Goal: Transaction & Acquisition: Purchase product/service

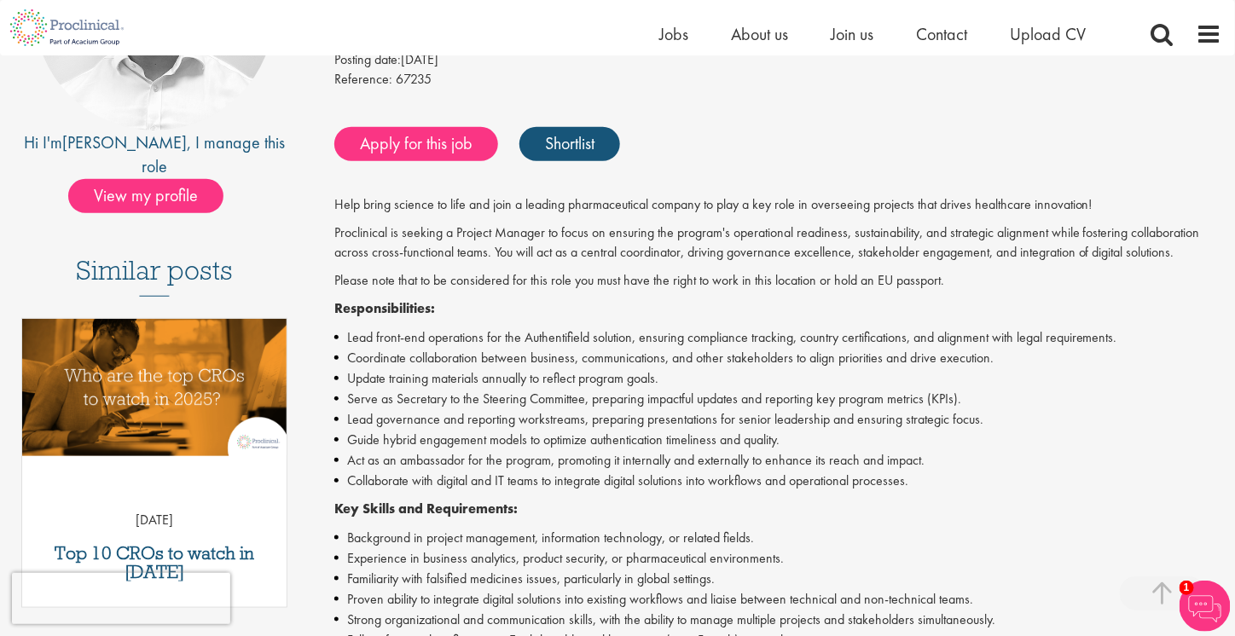
scroll to position [341, 0]
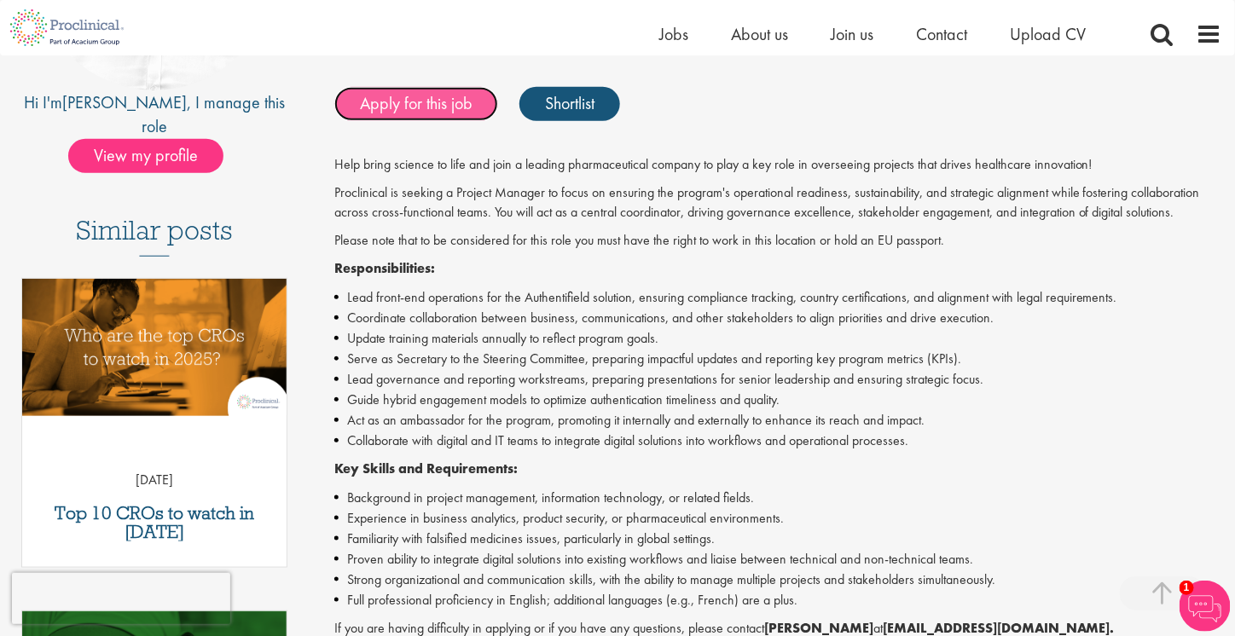
click at [417, 107] on link "Apply for this job" at bounding box center [416, 104] width 164 height 34
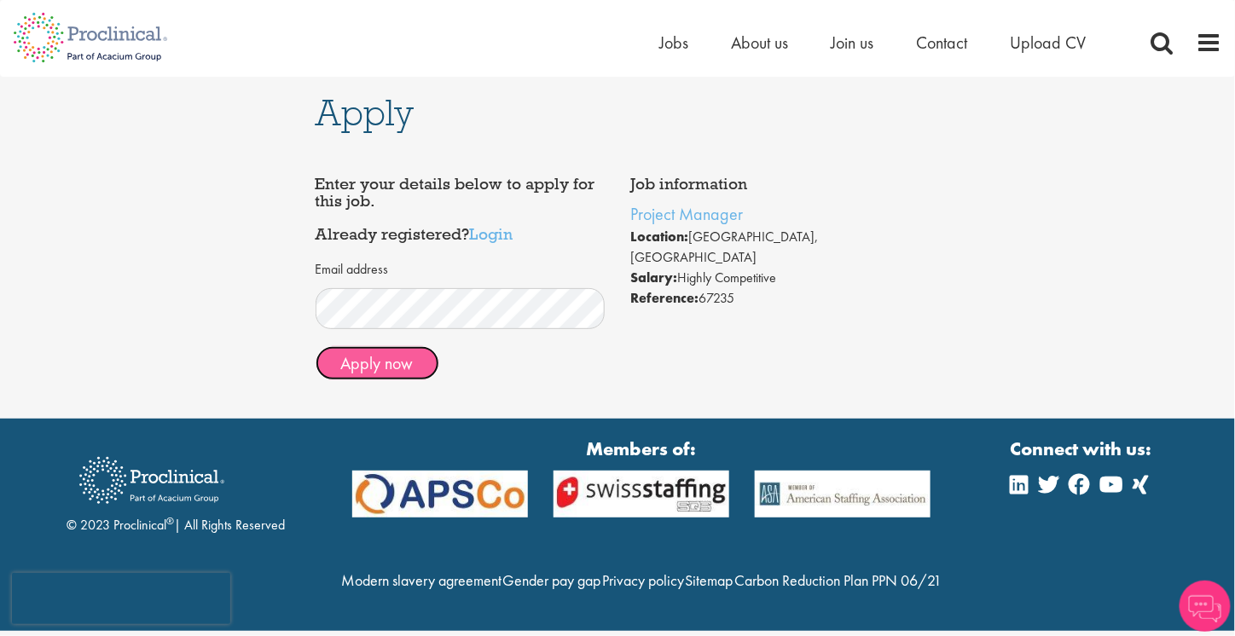
click at [406, 373] on button "Apply now" at bounding box center [377, 363] width 124 height 34
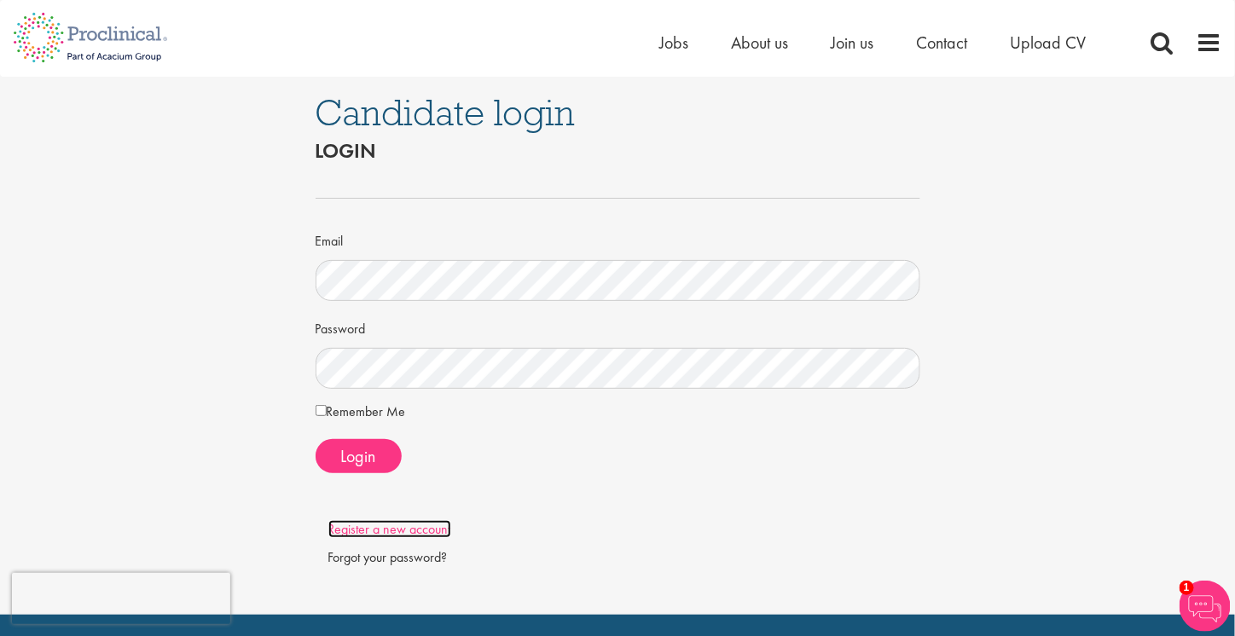
click at [420, 527] on link "Register a new account" at bounding box center [389, 529] width 123 height 18
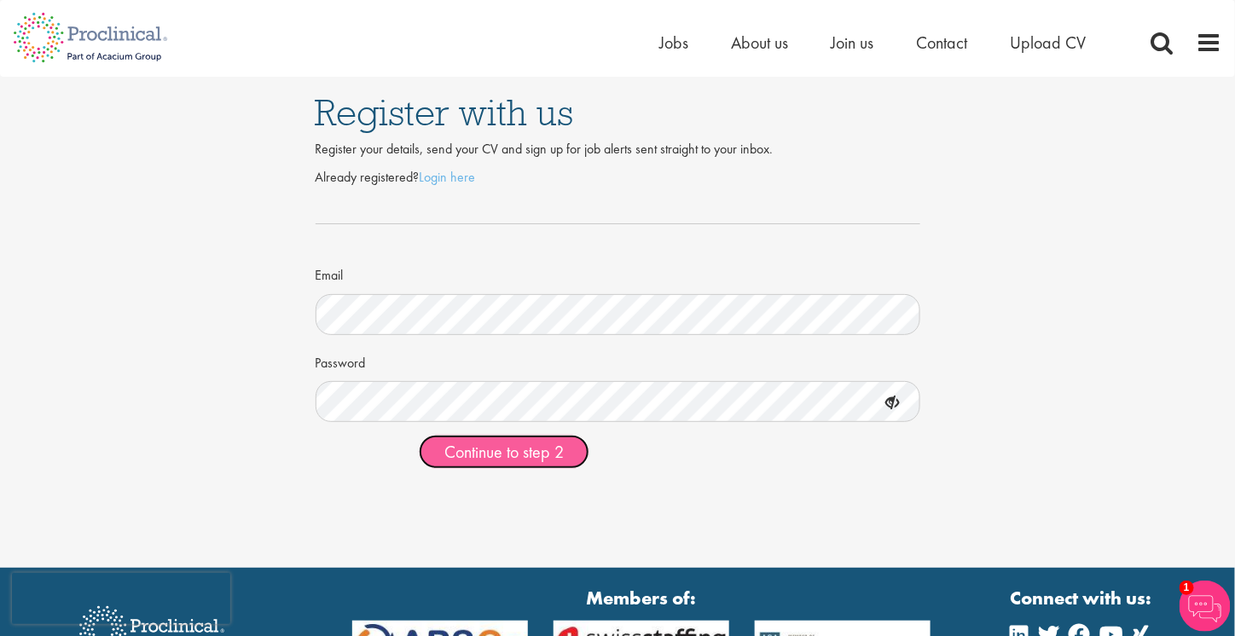
click at [510, 454] on span "Continue to step 2" at bounding box center [503, 452] width 119 height 22
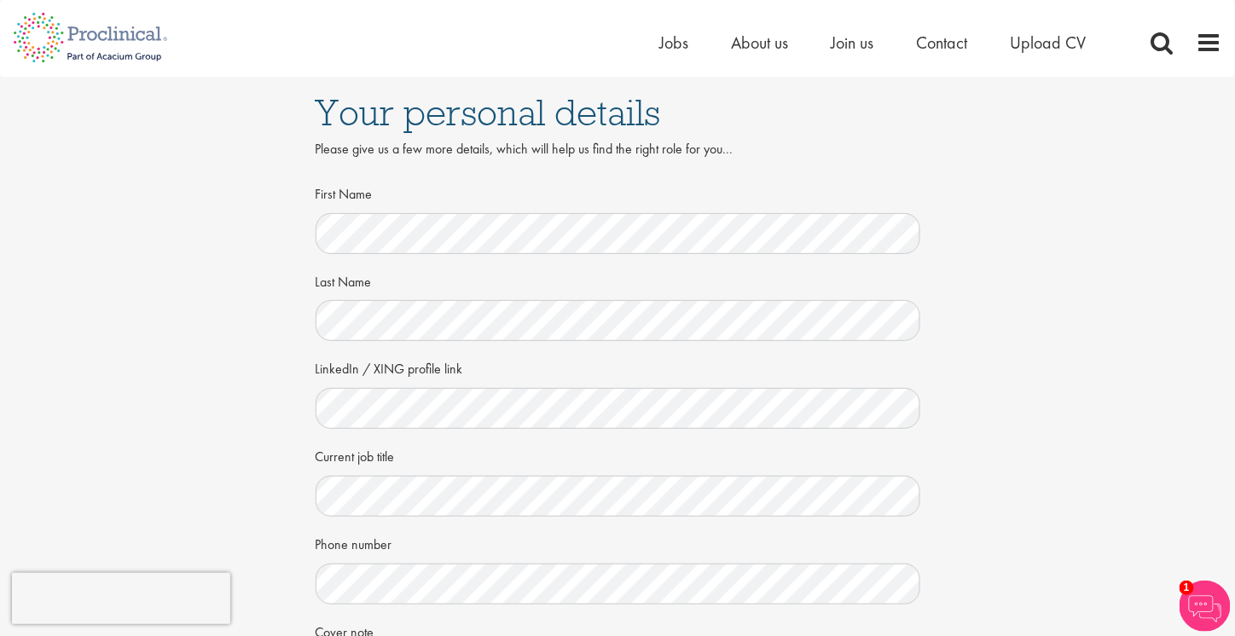
click at [198, 342] on div "Your personal details Please give us a few more details, which will help us fin…" at bounding box center [617, 467] width 1260 height 780
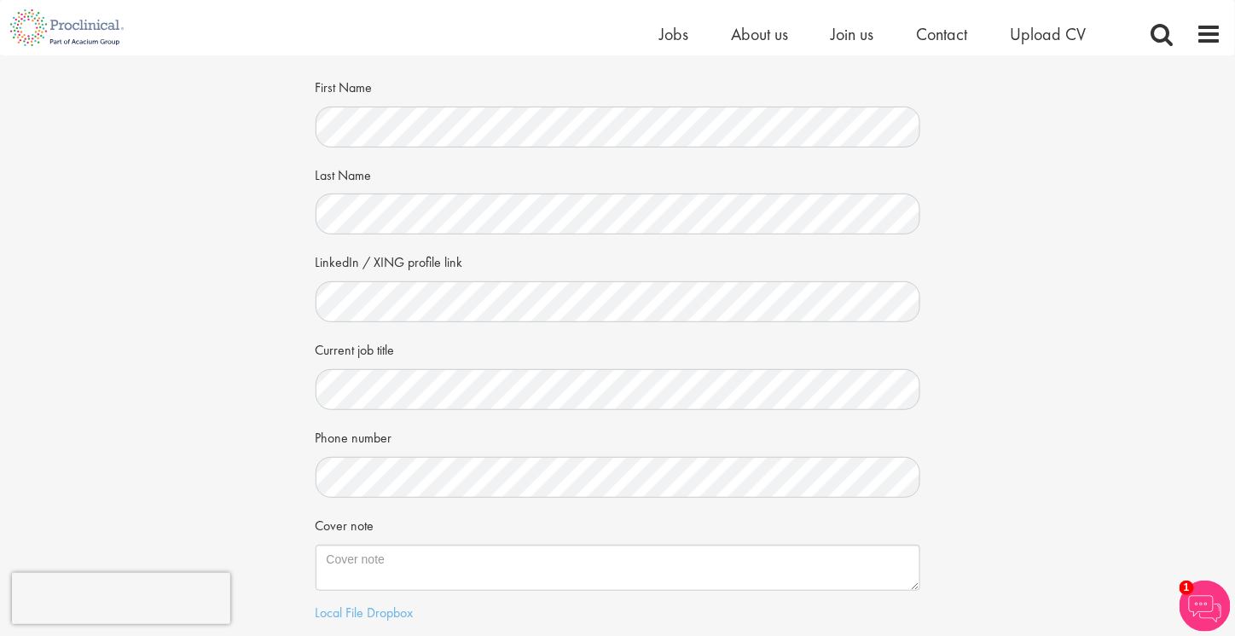
click at [133, 348] on div "Your personal details Please give us a few more details, which will help us fin…" at bounding box center [617, 360] width 1260 height 780
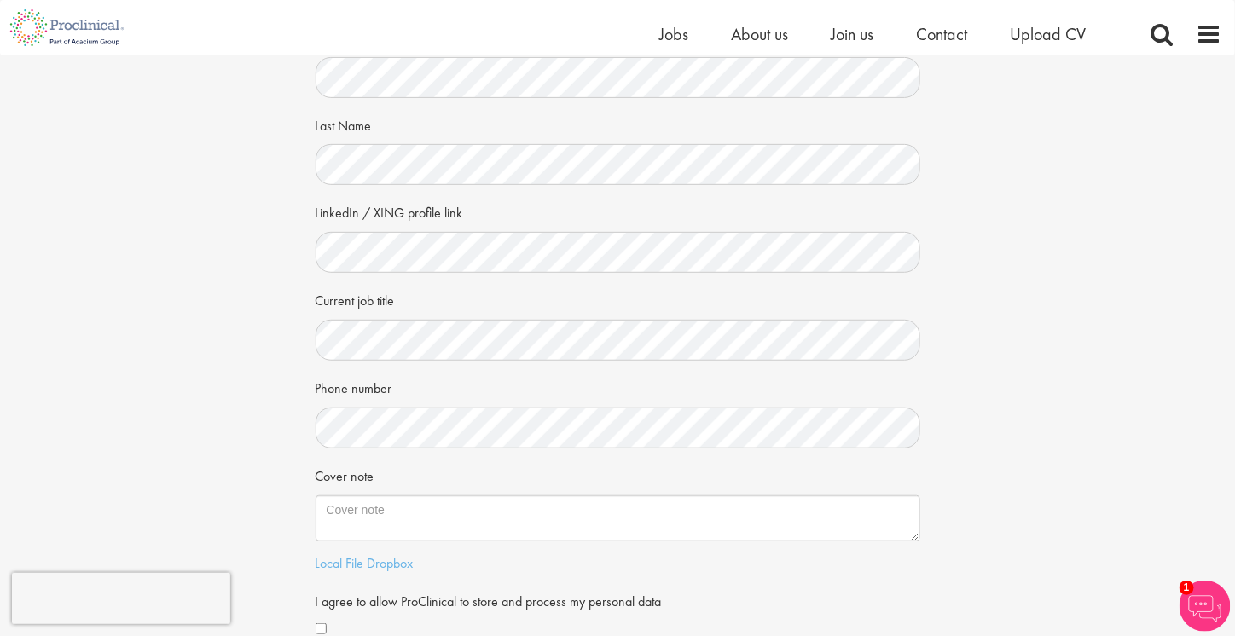
scroll to position [256, 0]
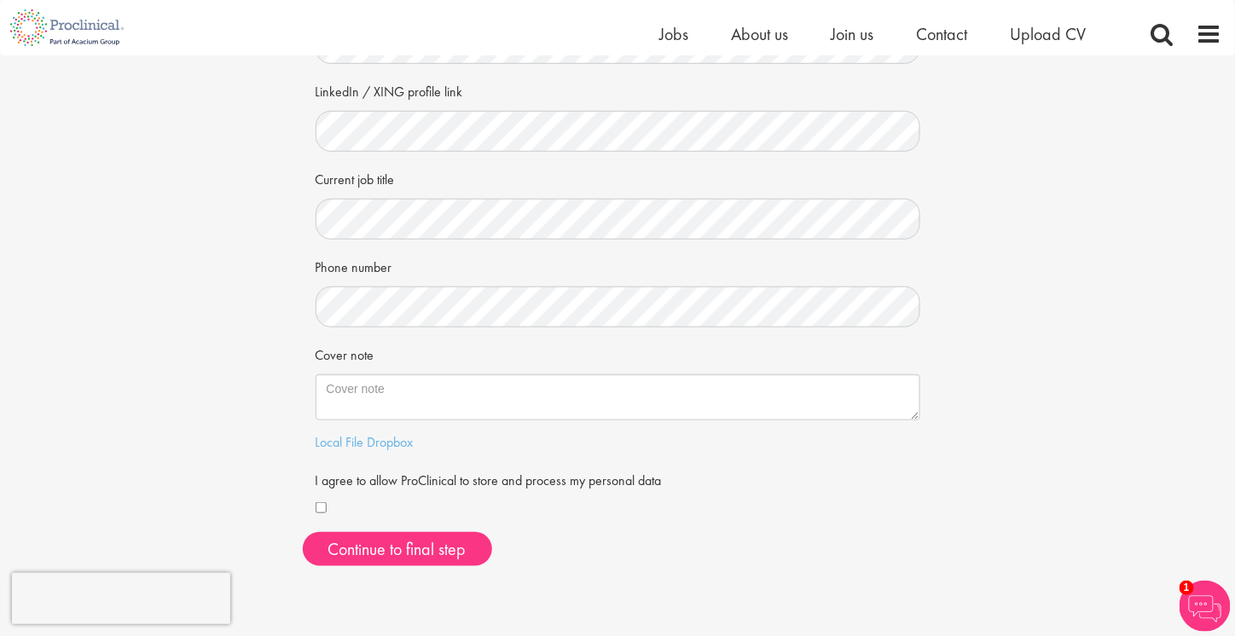
click at [195, 248] on div "Your personal details Please give us a few more details, which will help us fin…" at bounding box center [617, 190] width 1260 height 780
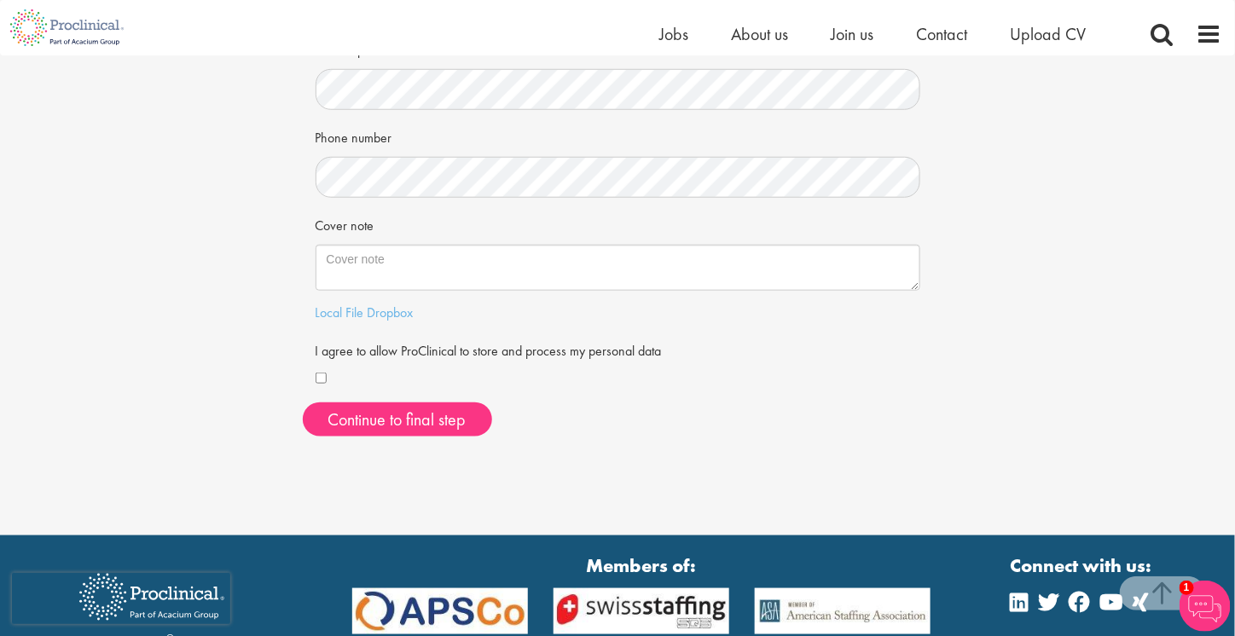
scroll to position [512, 0]
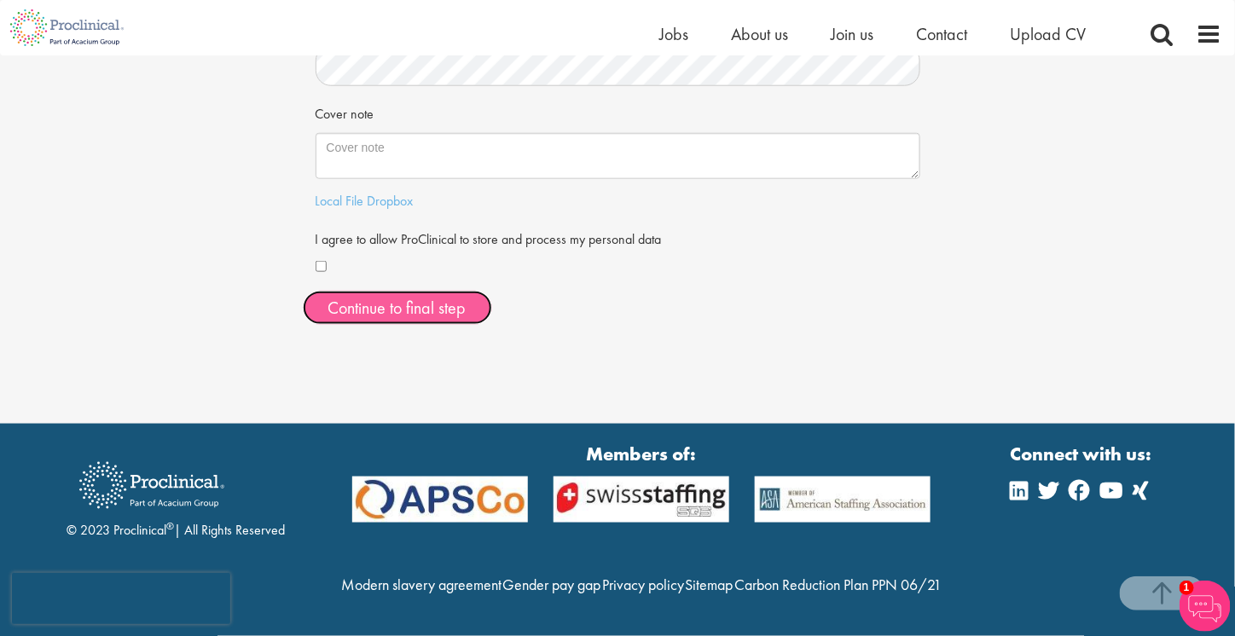
click at [345, 291] on button "Continue to final step" at bounding box center [397, 308] width 189 height 34
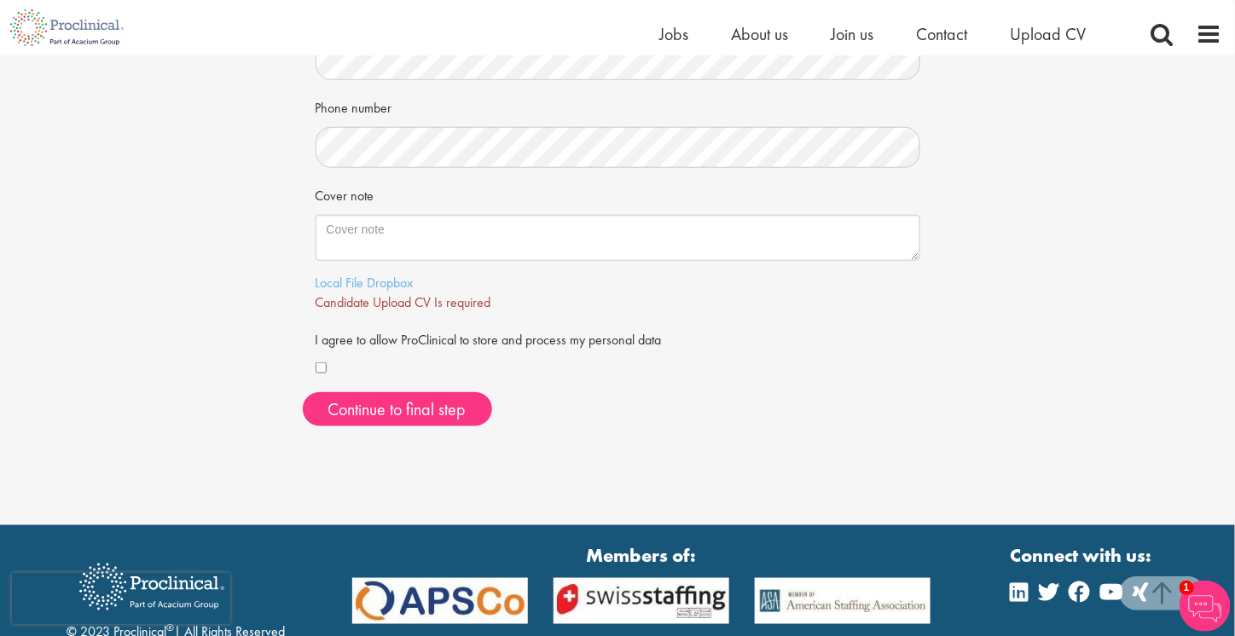
scroll to position [367, 0]
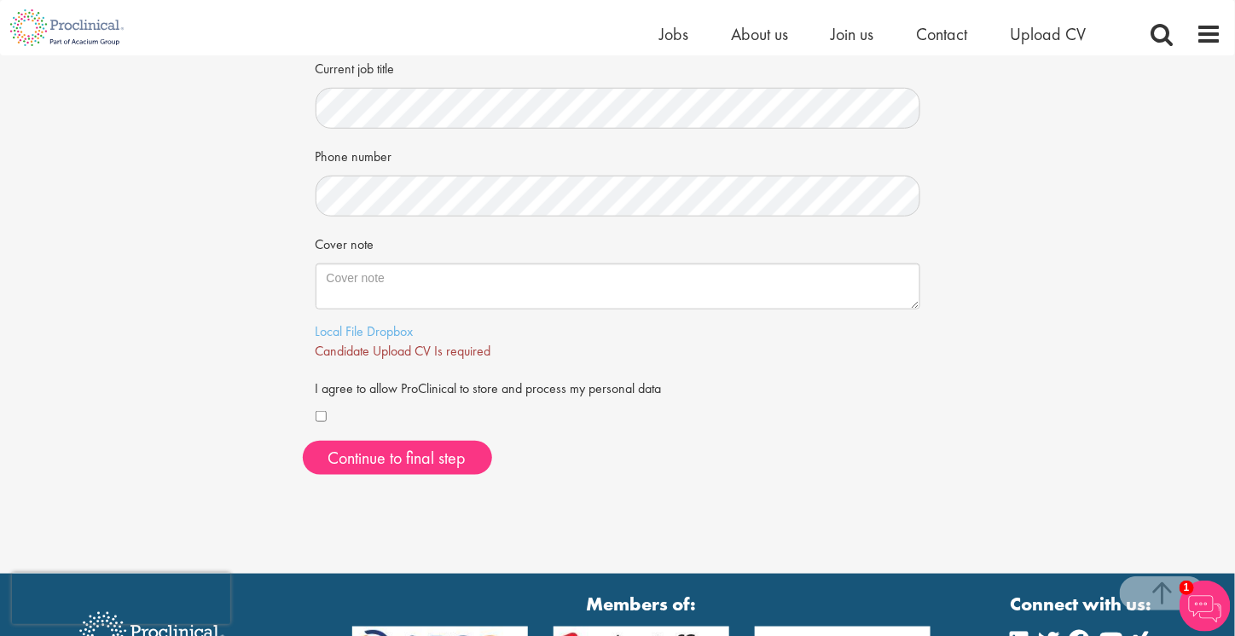
click at [230, 292] on div "Your personal details Please give us a few more details, which will help us fin…" at bounding box center [617, 89] width 1260 height 800
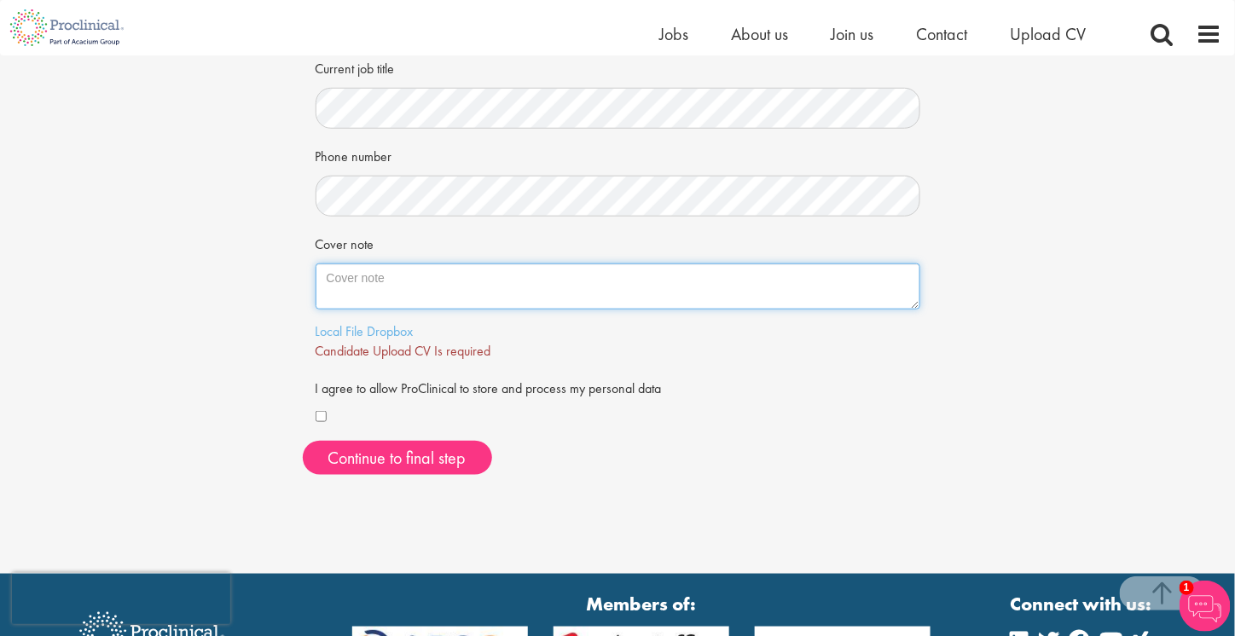
click at [350, 272] on textarea "Cover note" at bounding box center [617, 286] width 605 height 46
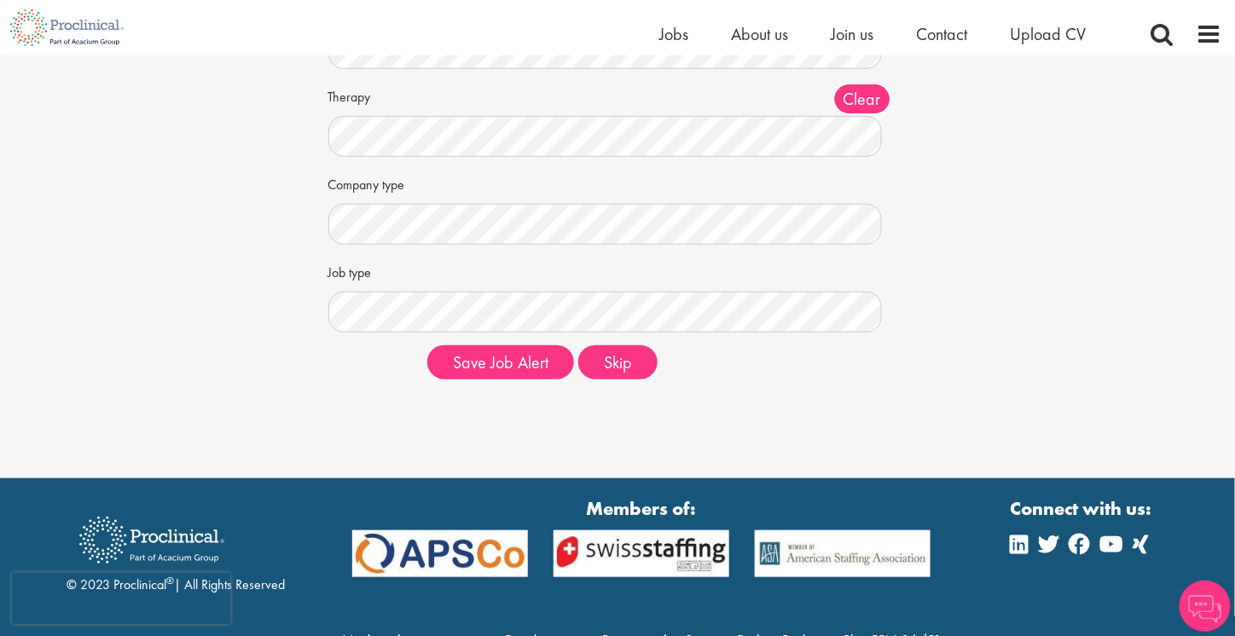
scroll to position [256, 0]
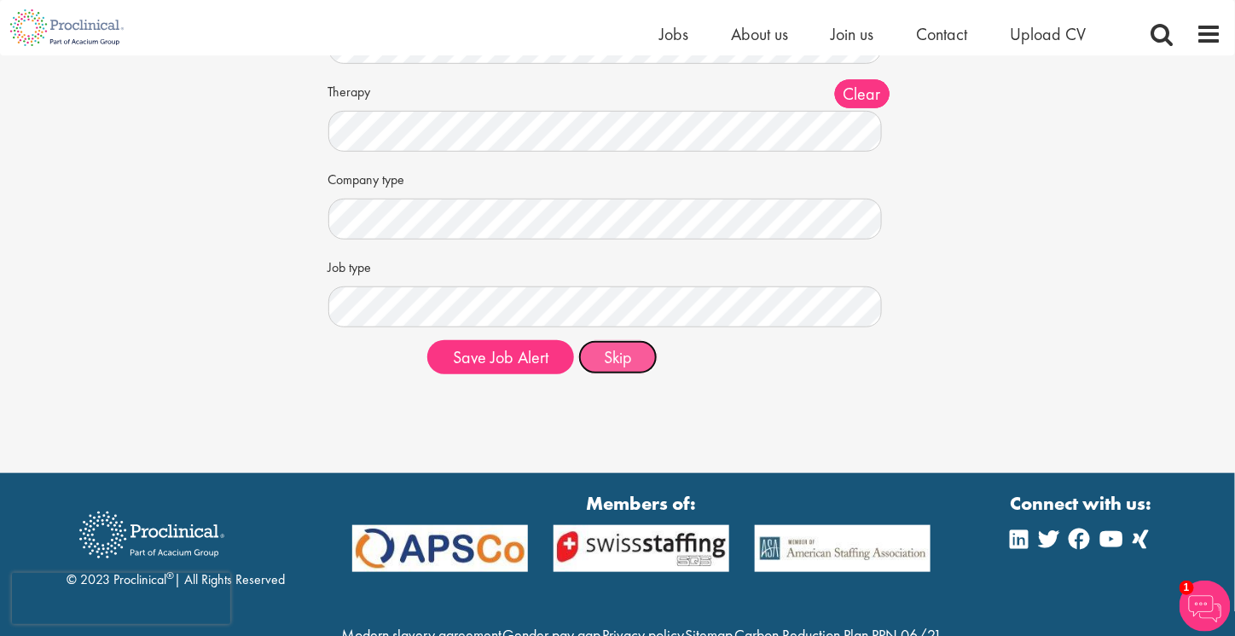
click at [640, 365] on button "Skip" at bounding box center [617, 357] width 79 height 34
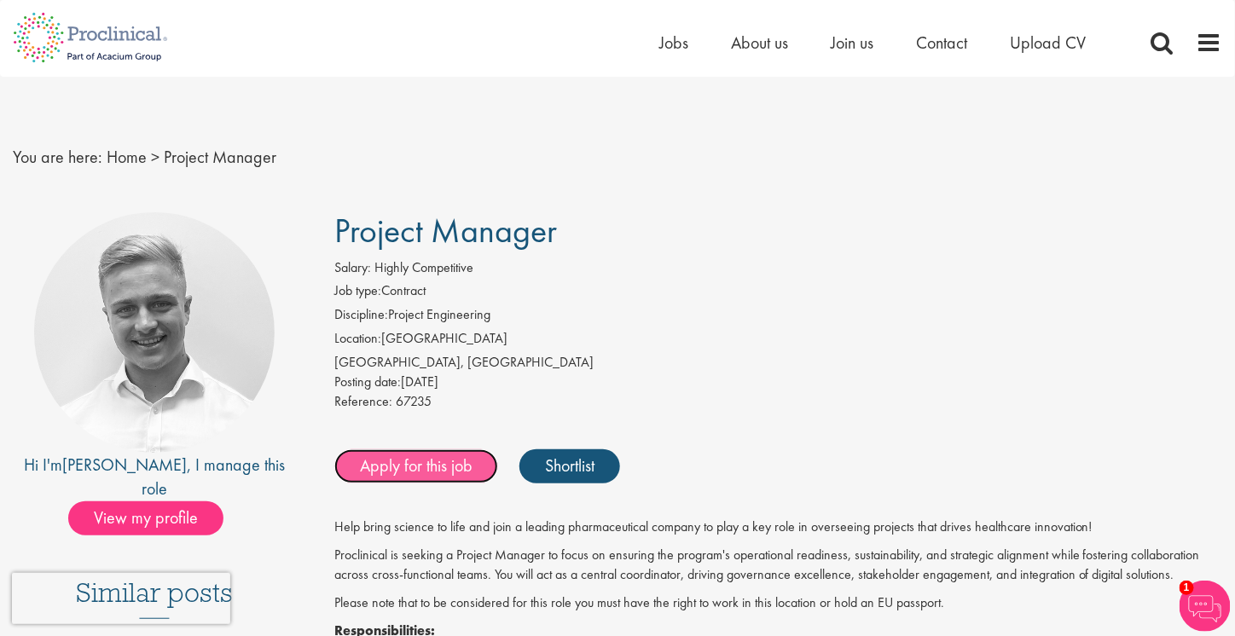
click at [432, 471] on link "Apply for this job" at bounding box center [416, 466] width 164 height 34
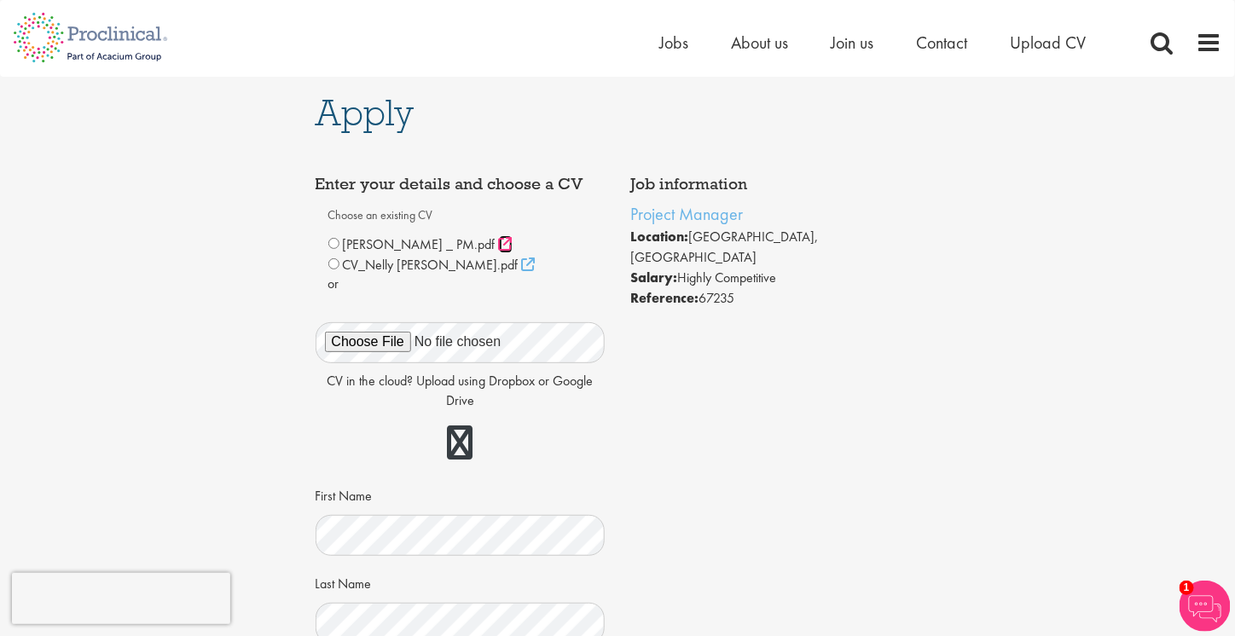
click at [499, 246] on icon at bounding box center [506, 244] width 14 height 14
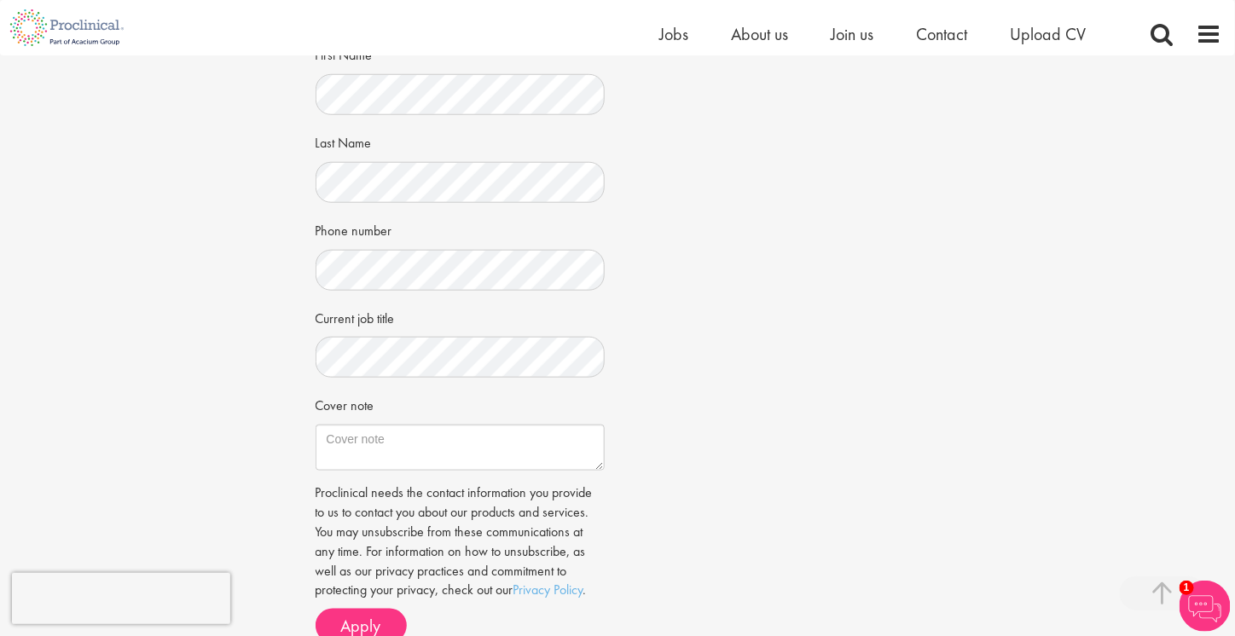
scroll to position [512, 0]
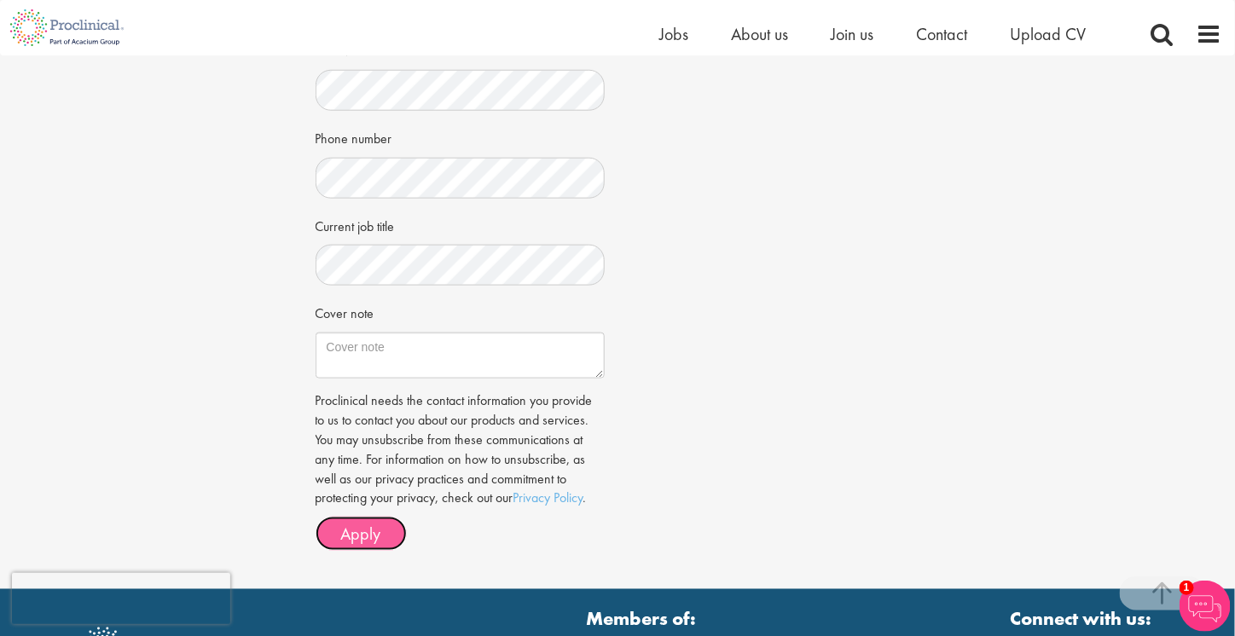
click at [350, 527] on span "Apply" at bounding box center [361, 534] width 40 height 22
click at [361, 532] on span "Apply" at bounding box center [361, 534] width 40 height 22
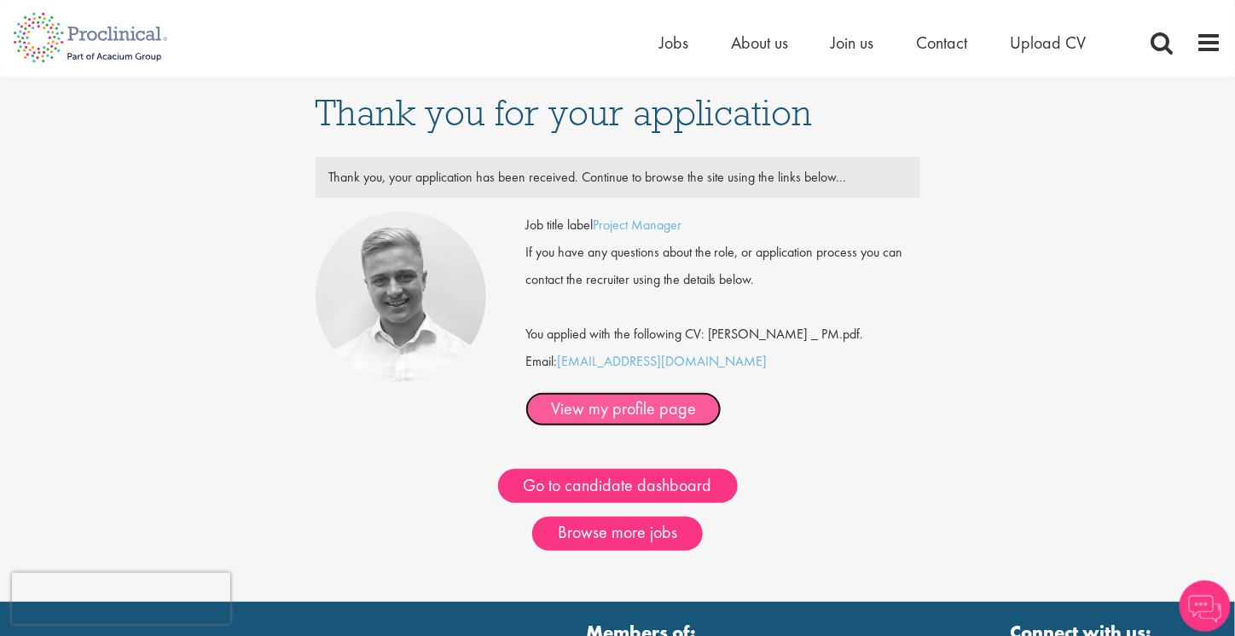
click at [721, 392] on link "View my profile page" at bounding box center [623, 409] width 196 height 34
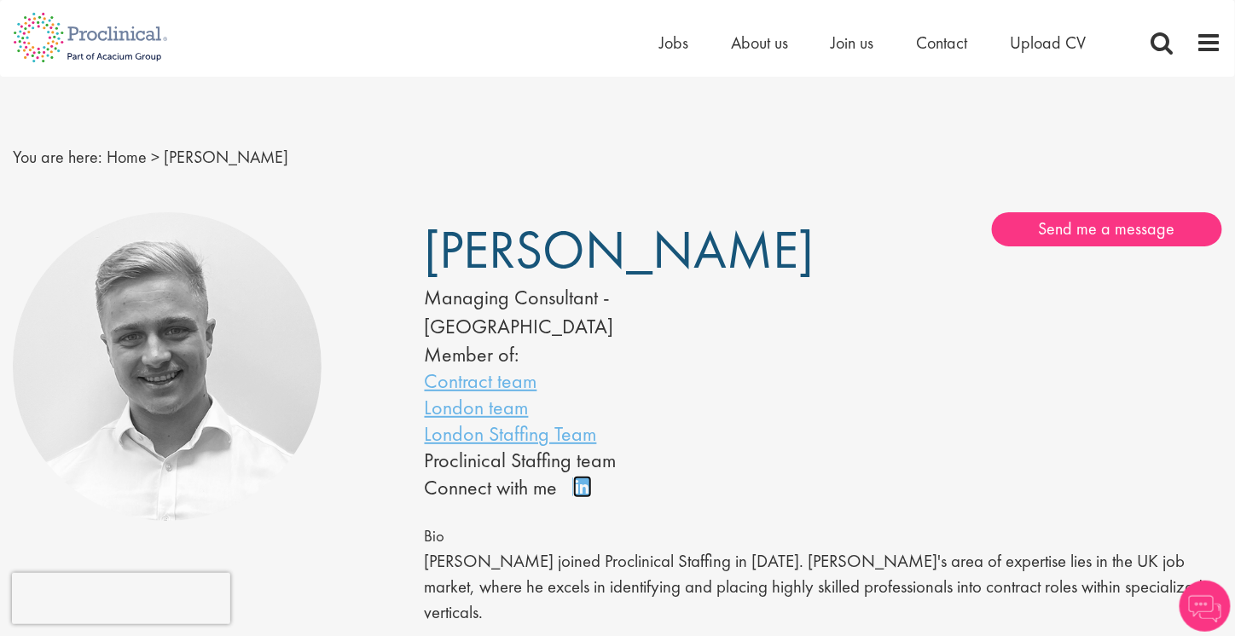
click at [581, 495] on link "Connect on LinkedIn" at bounding box center [588, 495] width 30 height 0
click at [1214, 46] on span at bounding box center [1209, 43] width 26 height 26
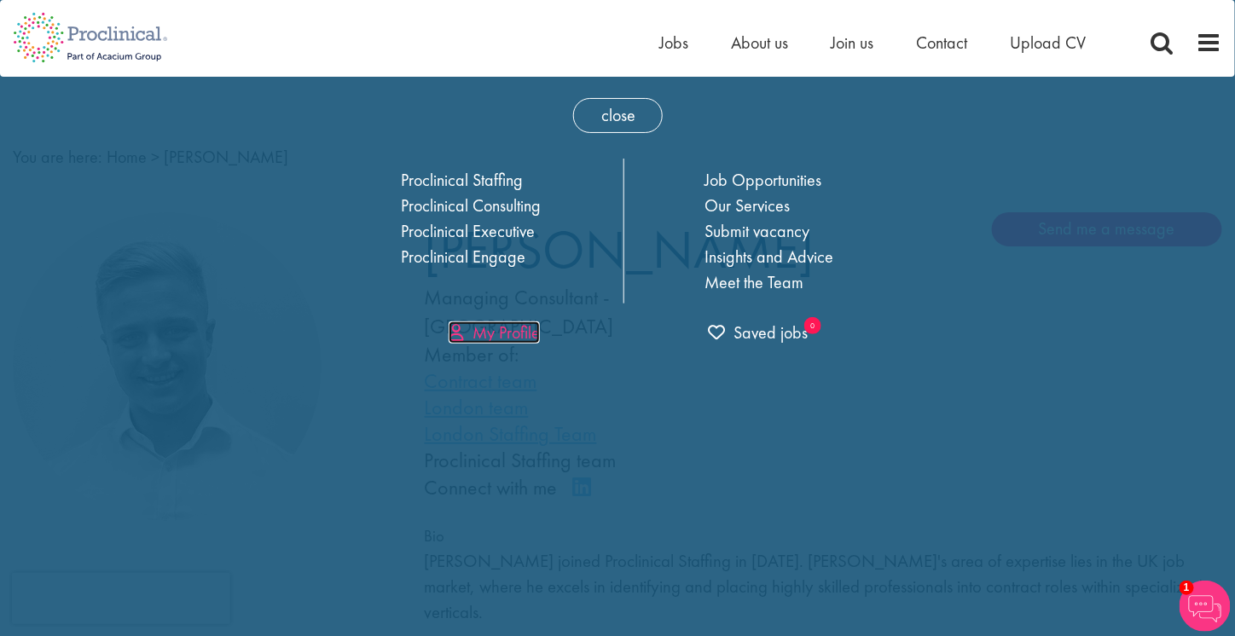
click at [536, 332] on link "My Profile" at bounding box center [494, 332] width 91 height 22
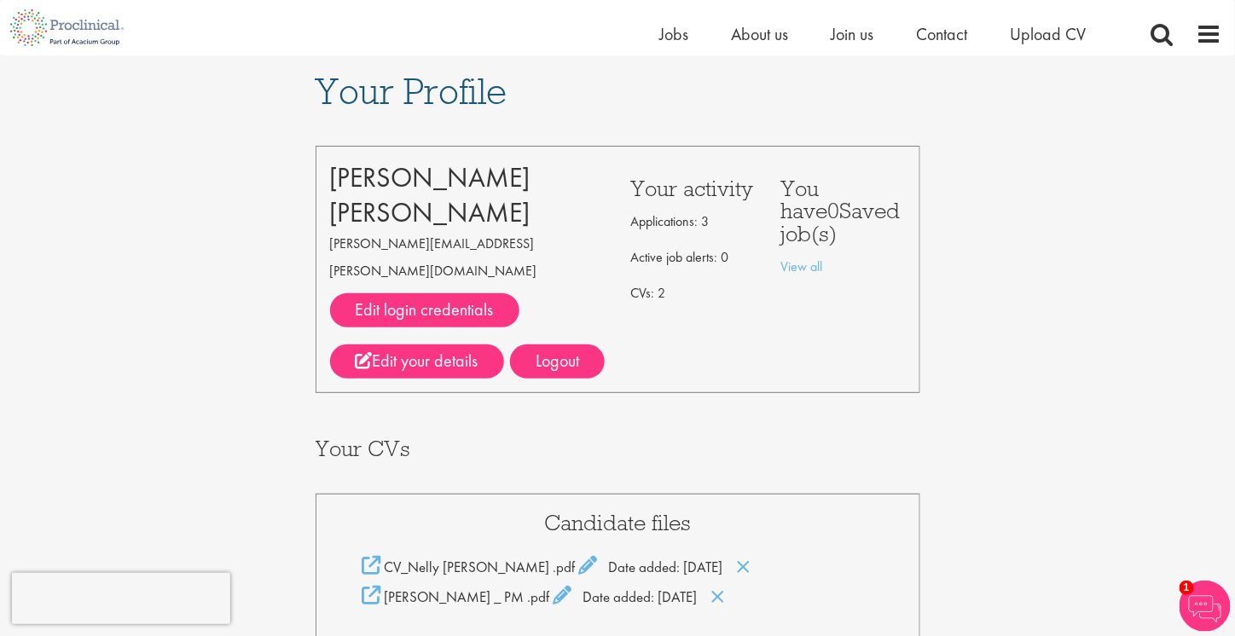
scroll to position [256, 0]
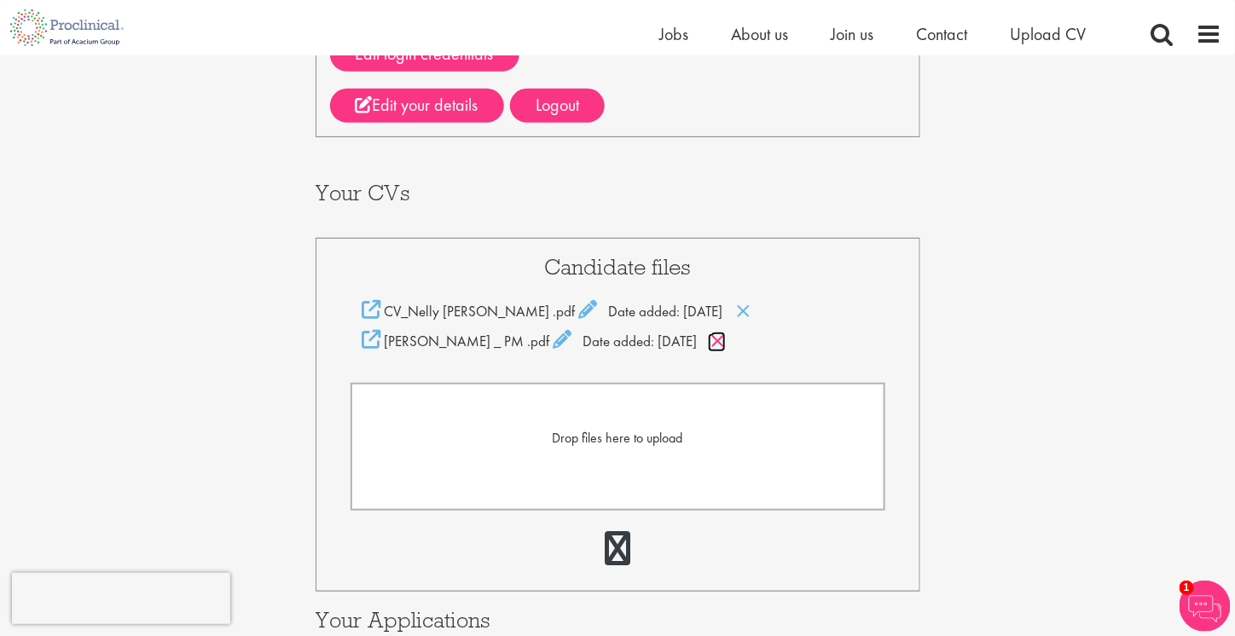
click at [718, 332] on icon at bounding box center [718, 341] width 14 height 19
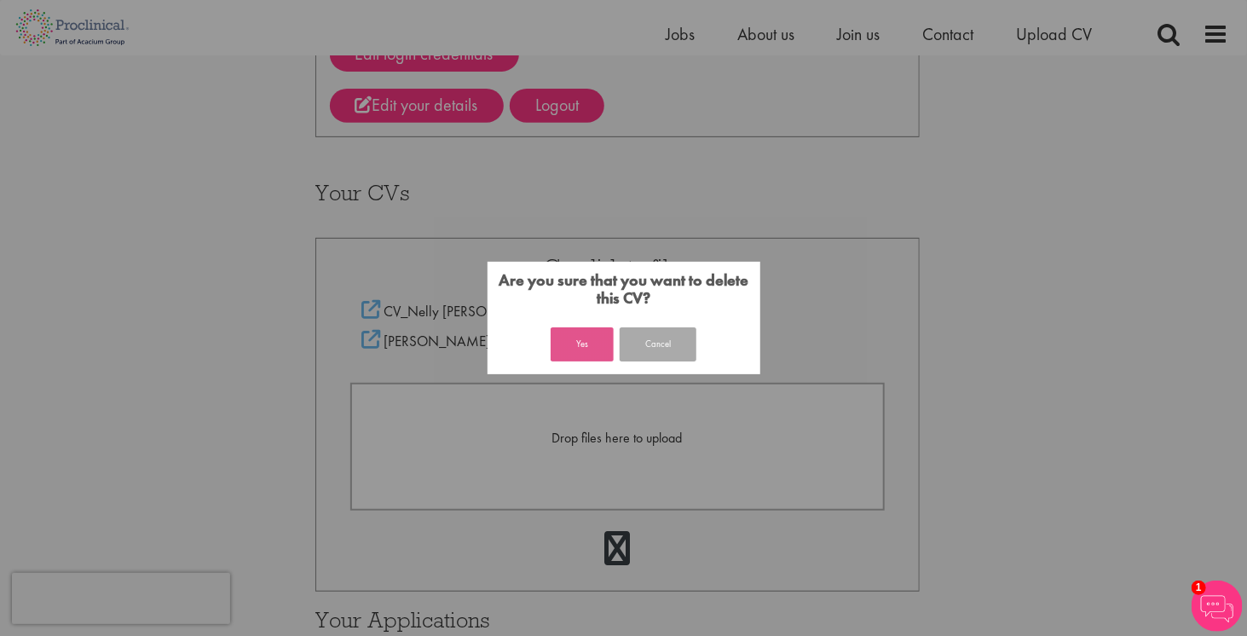
click at [587, 356] on button "Yes" at bounding box center [582, 344] width 63 height 34
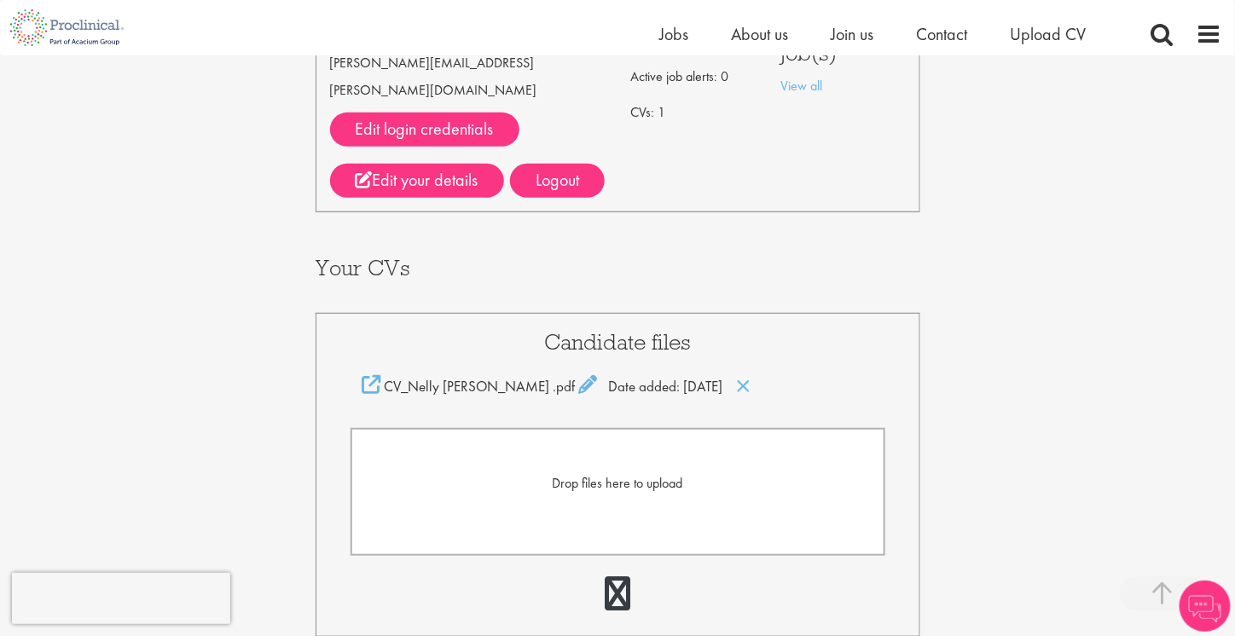
scroll to position [607, 0]
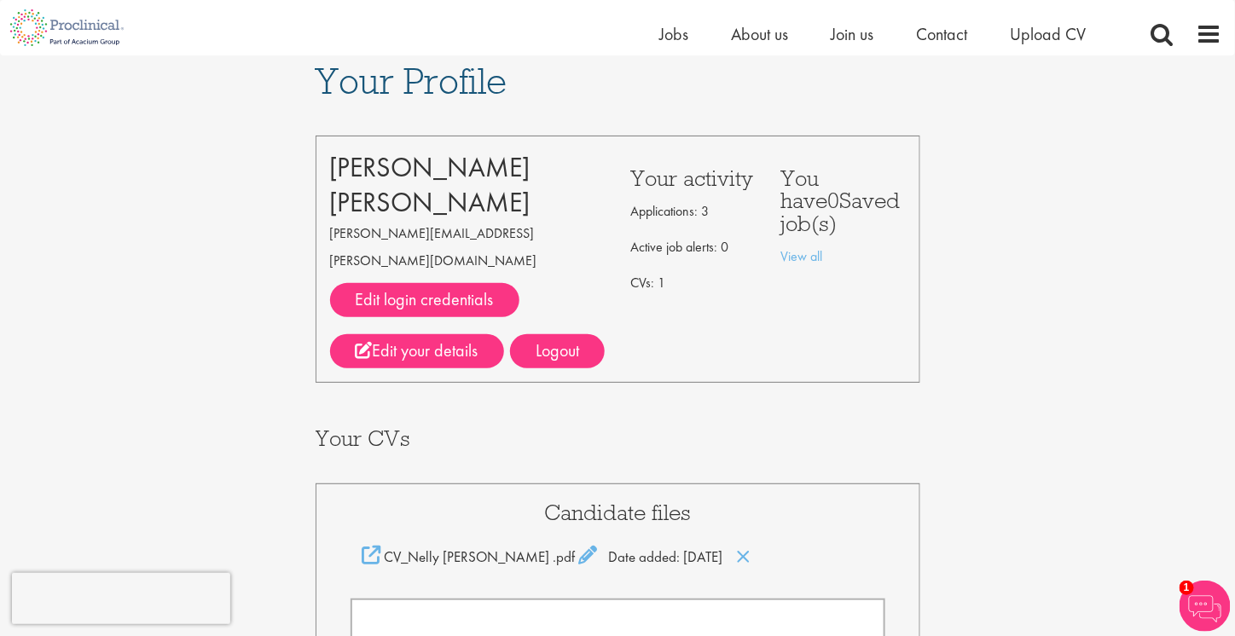
scroll to position [437, 0]
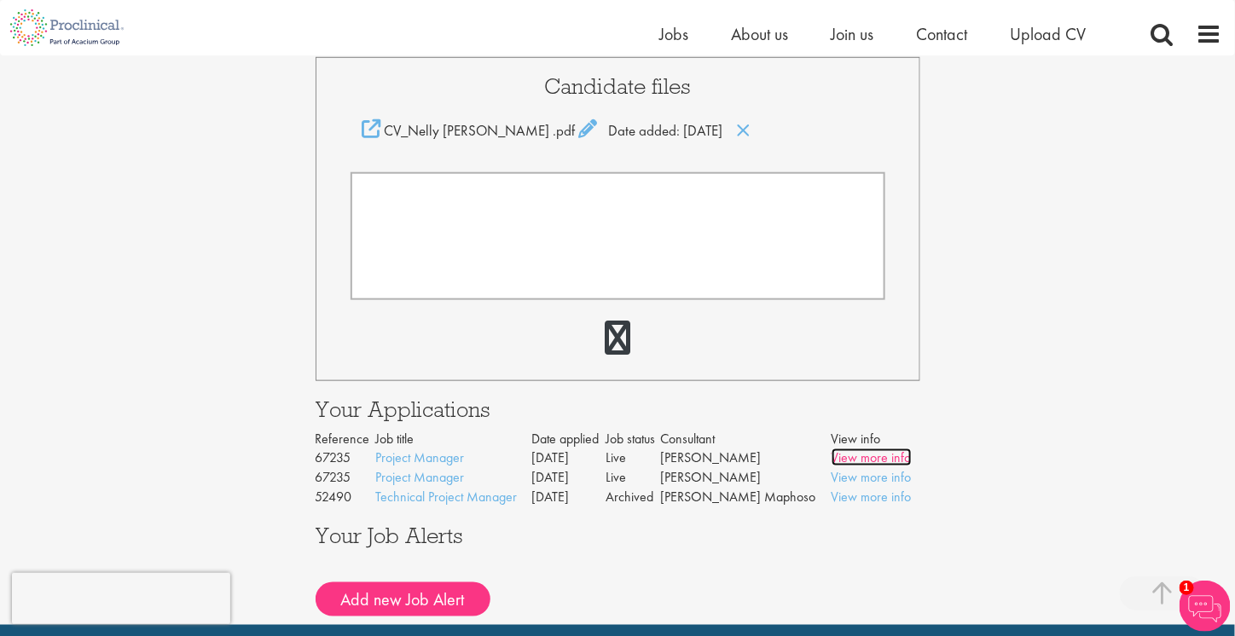
click at [843, 449] on link "View more info" at bounding box center [871, 458] width 80 height 18
